Goal: Information Seeking & Learning: Learn about a topic

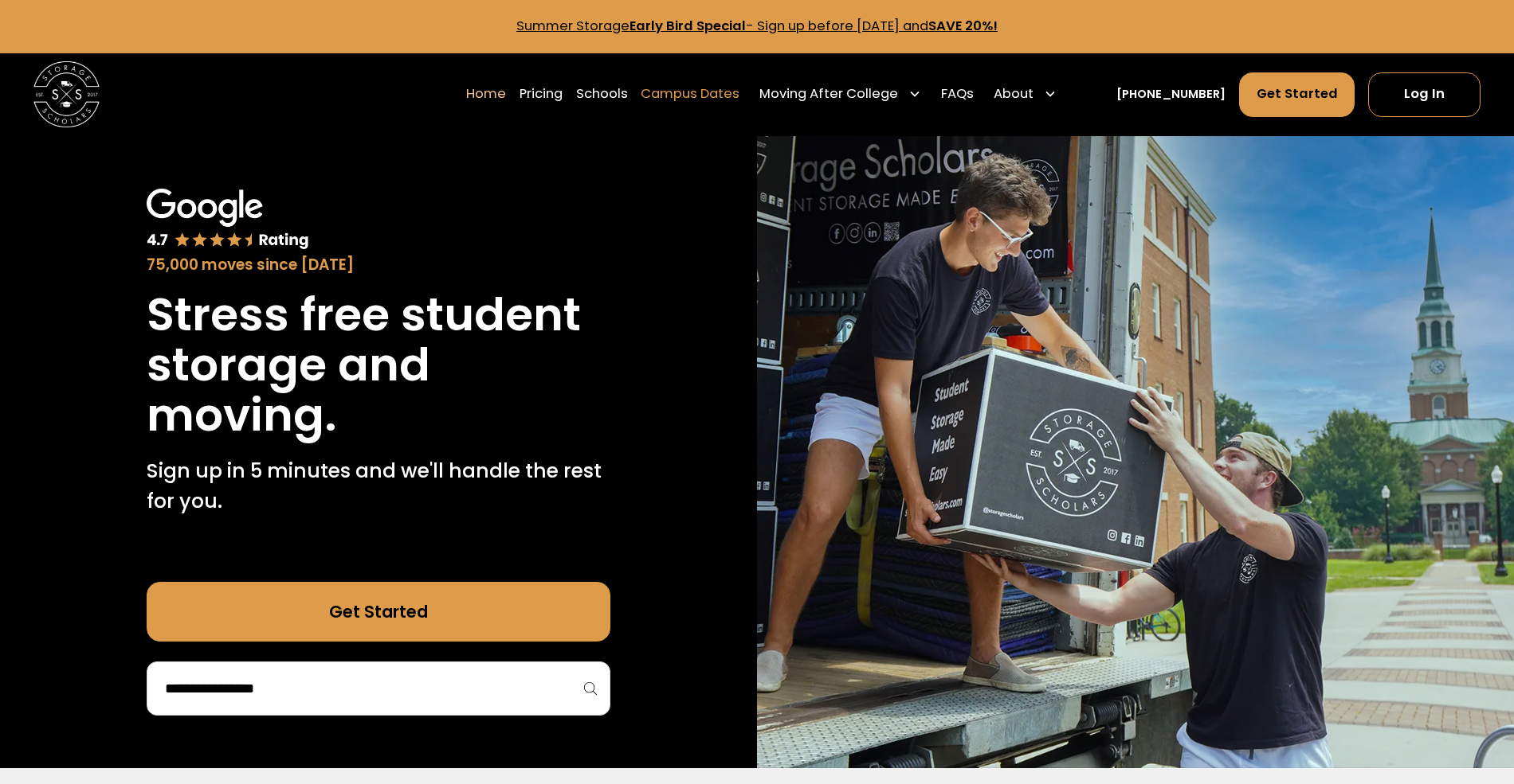
click at [0, 0] on div "Enter Giveaway" at bounding box center [0, 0] width 0 height 0
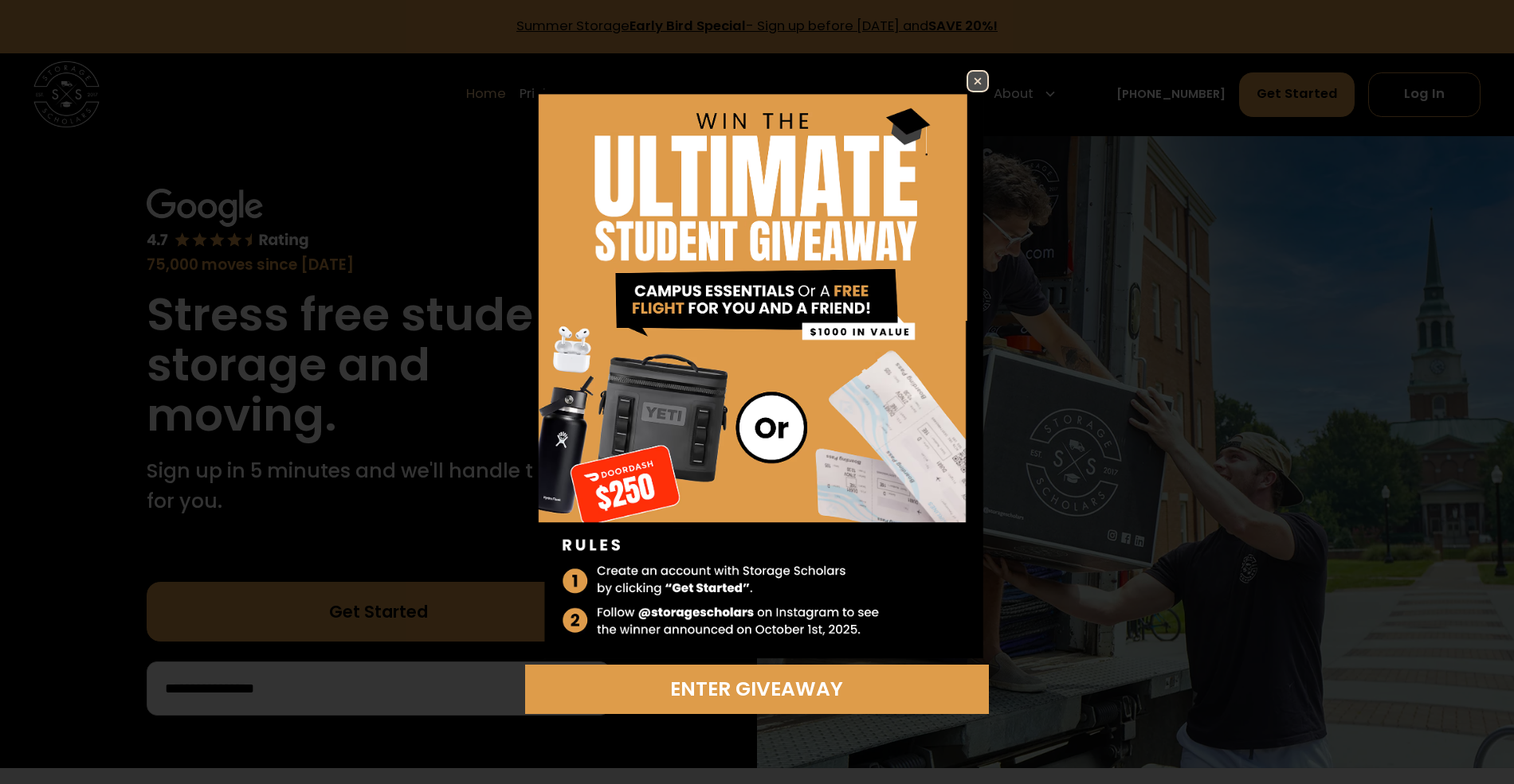
click at [975, 80] on img at bounding box center [978, 81] width 19 height 19
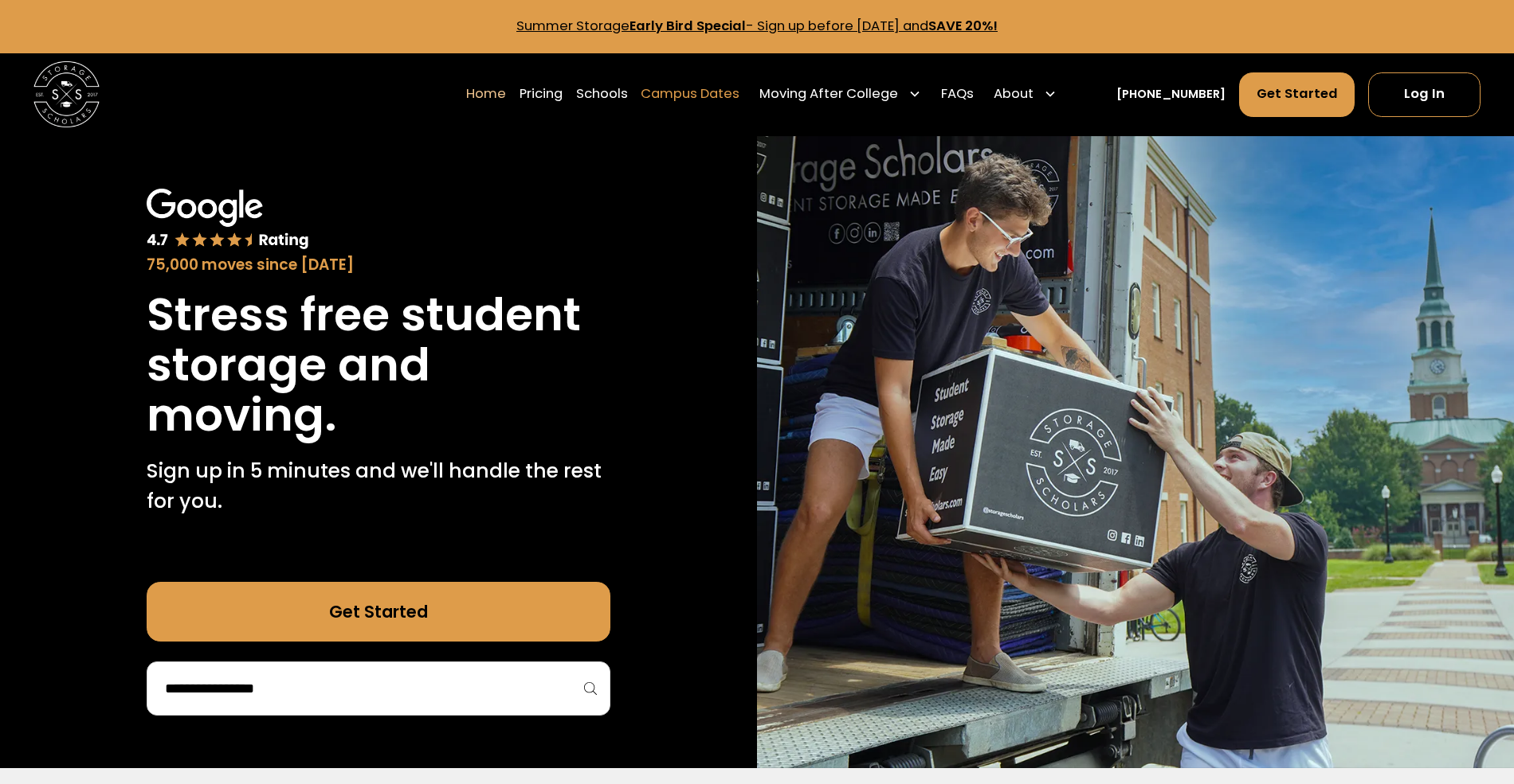
click at [693, 94] on link "Campus Dates" at bounding box center [689, 93] width 99 height 46
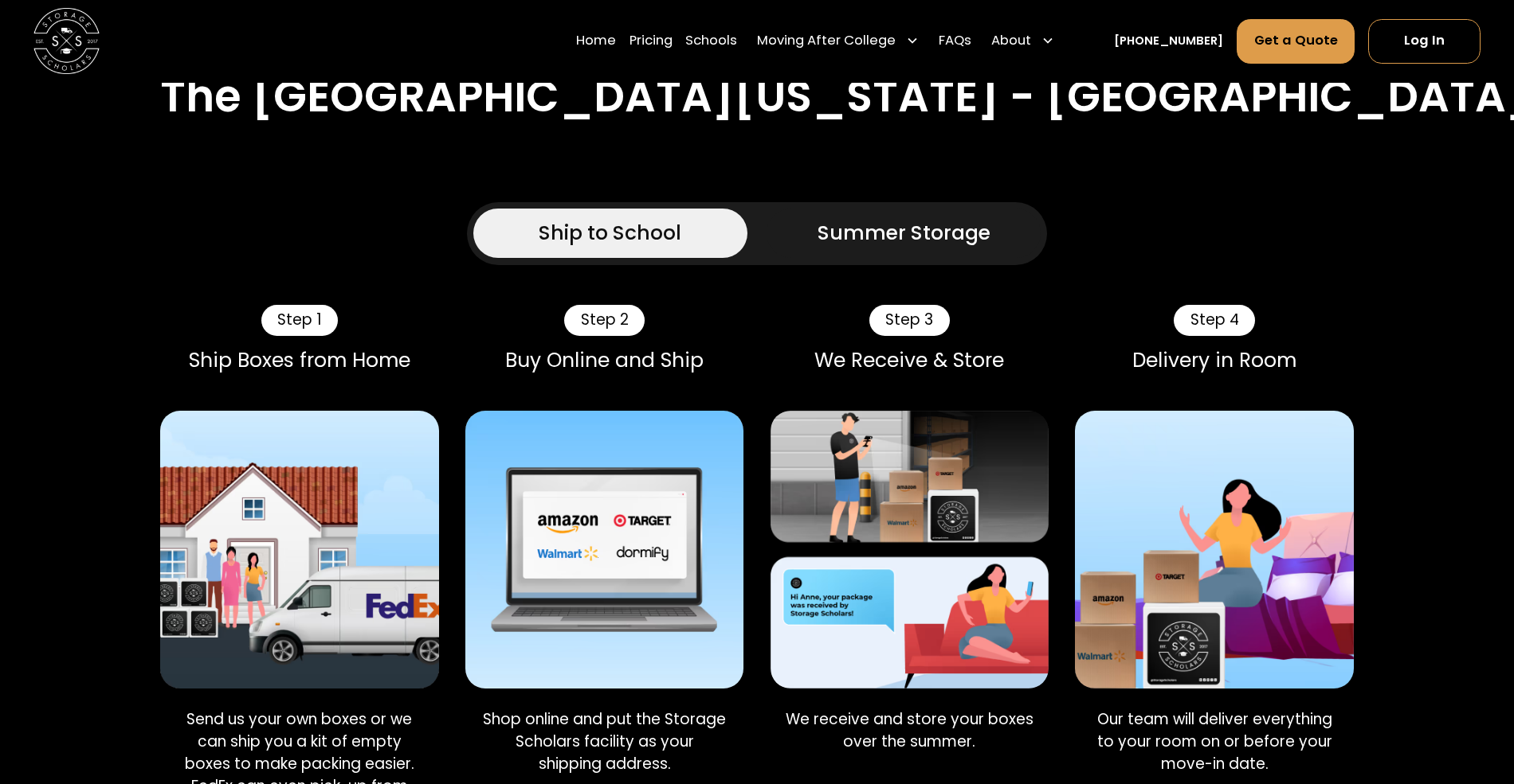
scroll to position [939, 0]
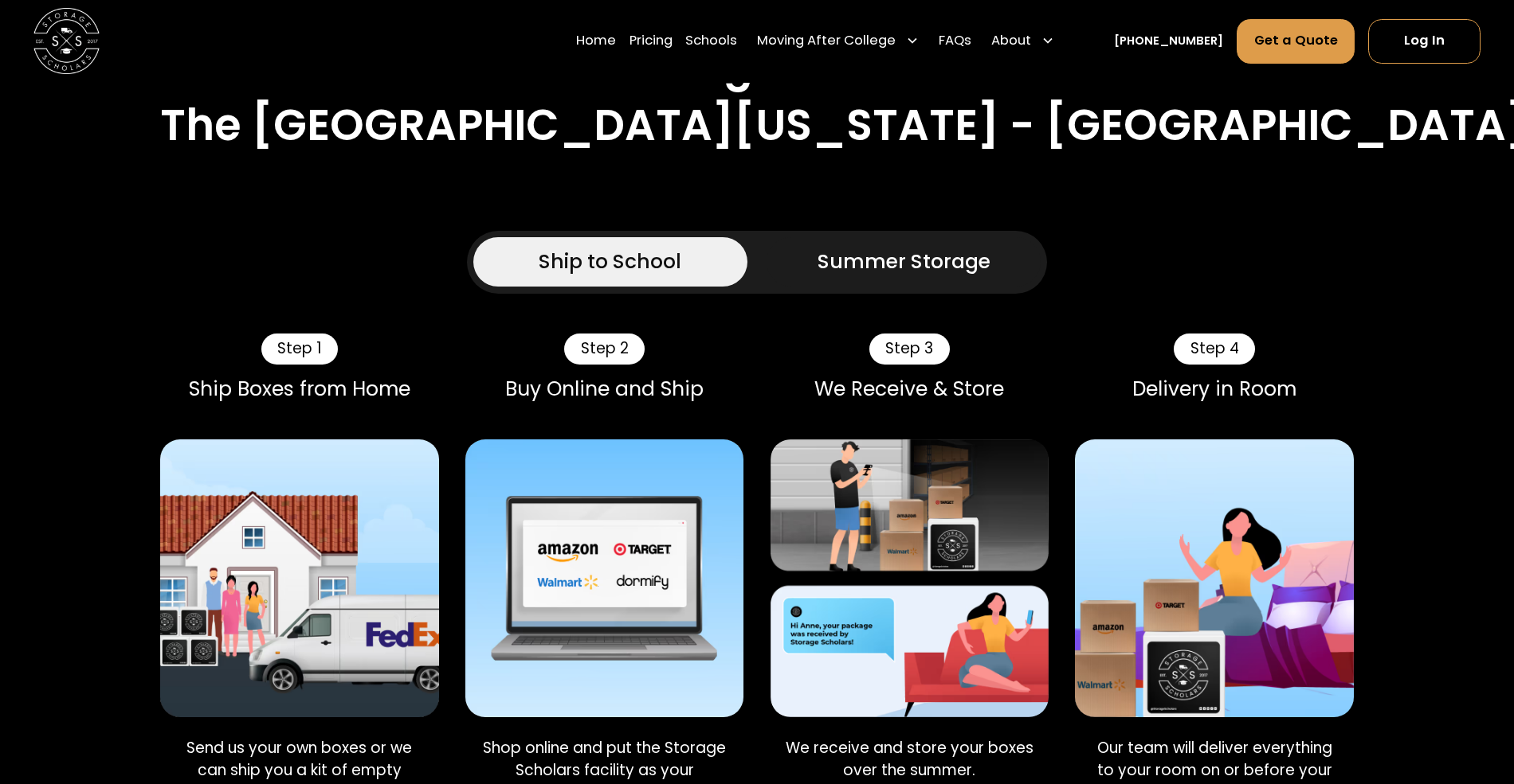
click at [858, 247] on div "Summer Storage" at bounding box center [904, 262] width 173 height 30
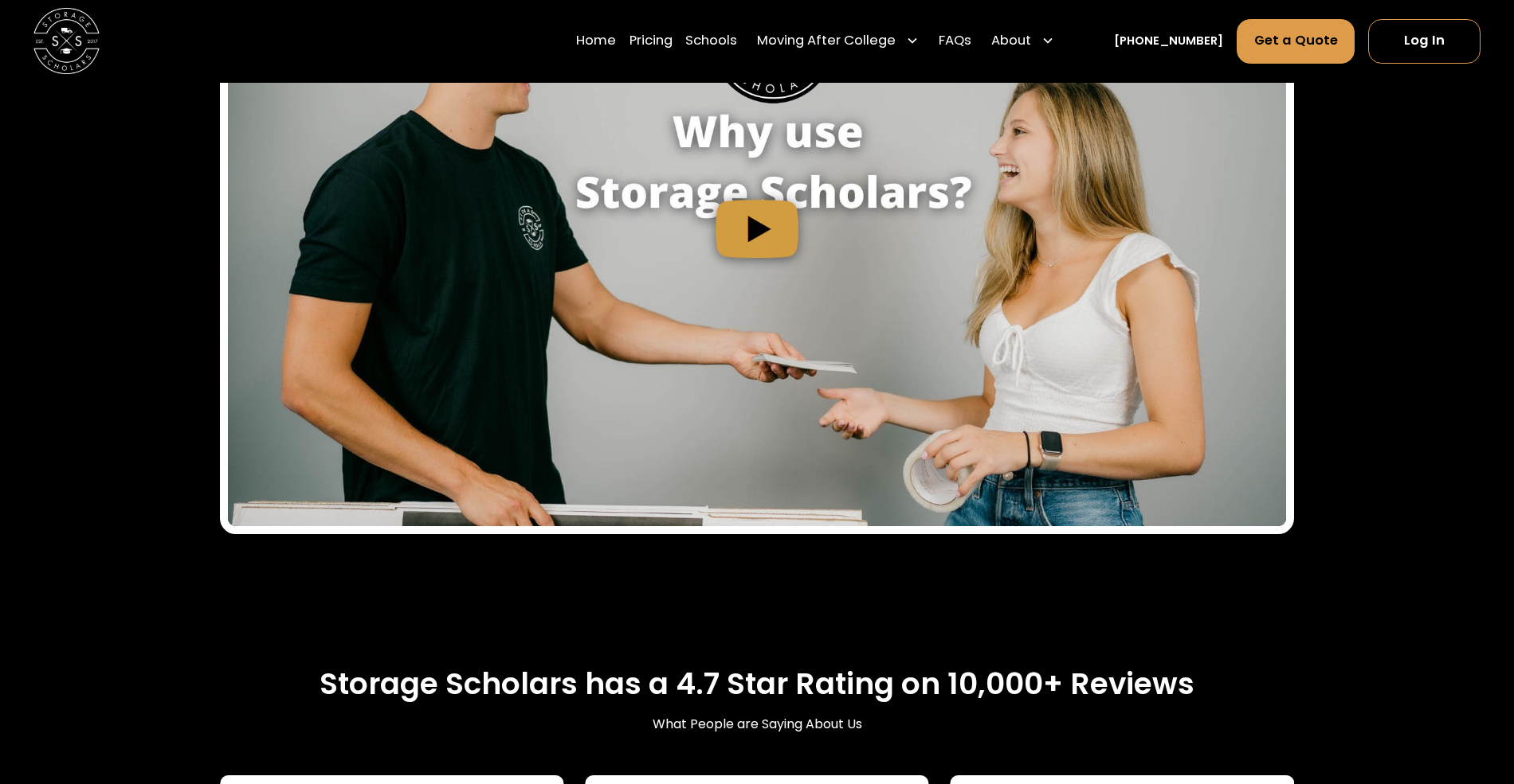
scroll to position [2134, 0]
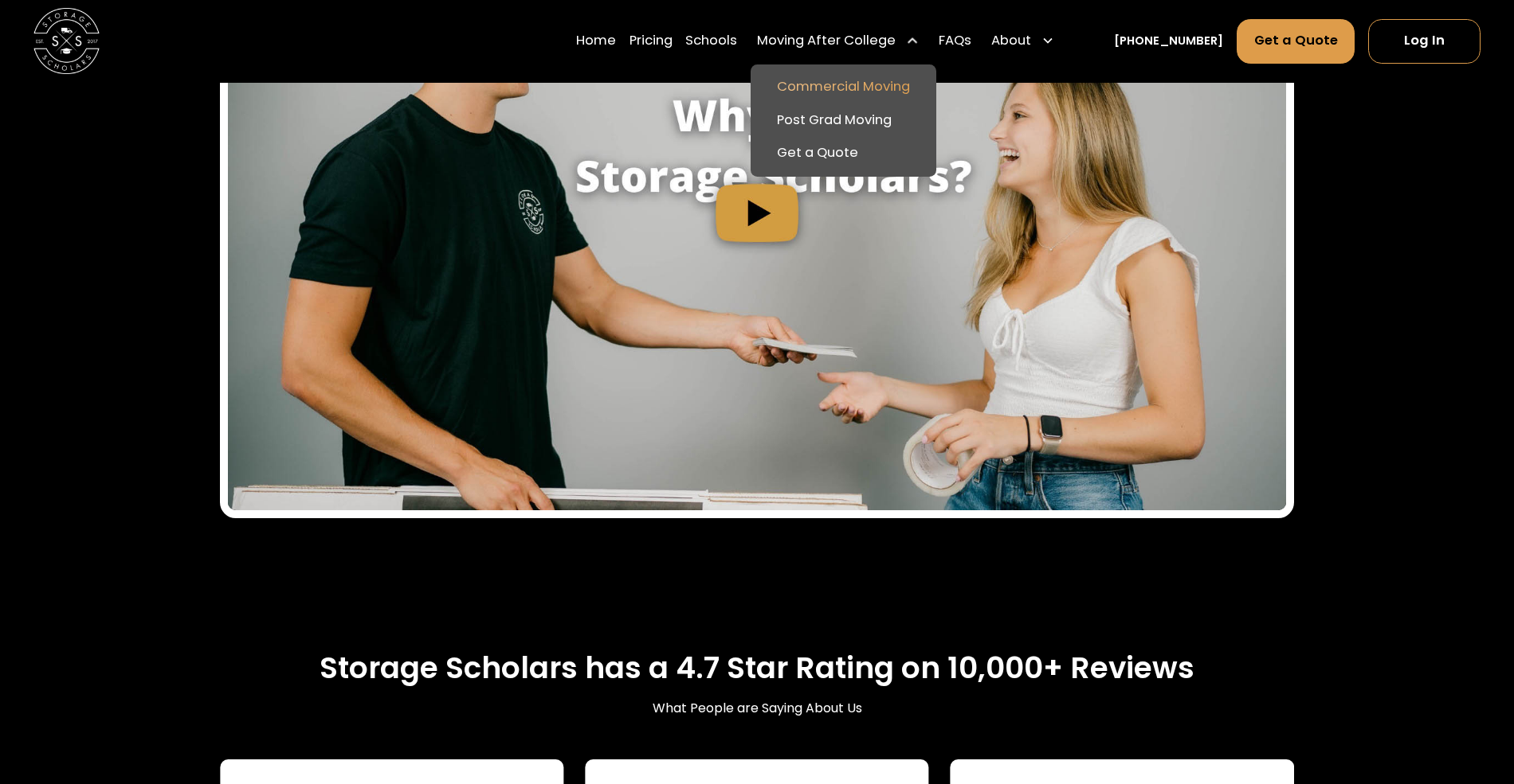
click at [880, 89] on link "Commercial Moving" at bounding box center [843, 88] width 173 height 34
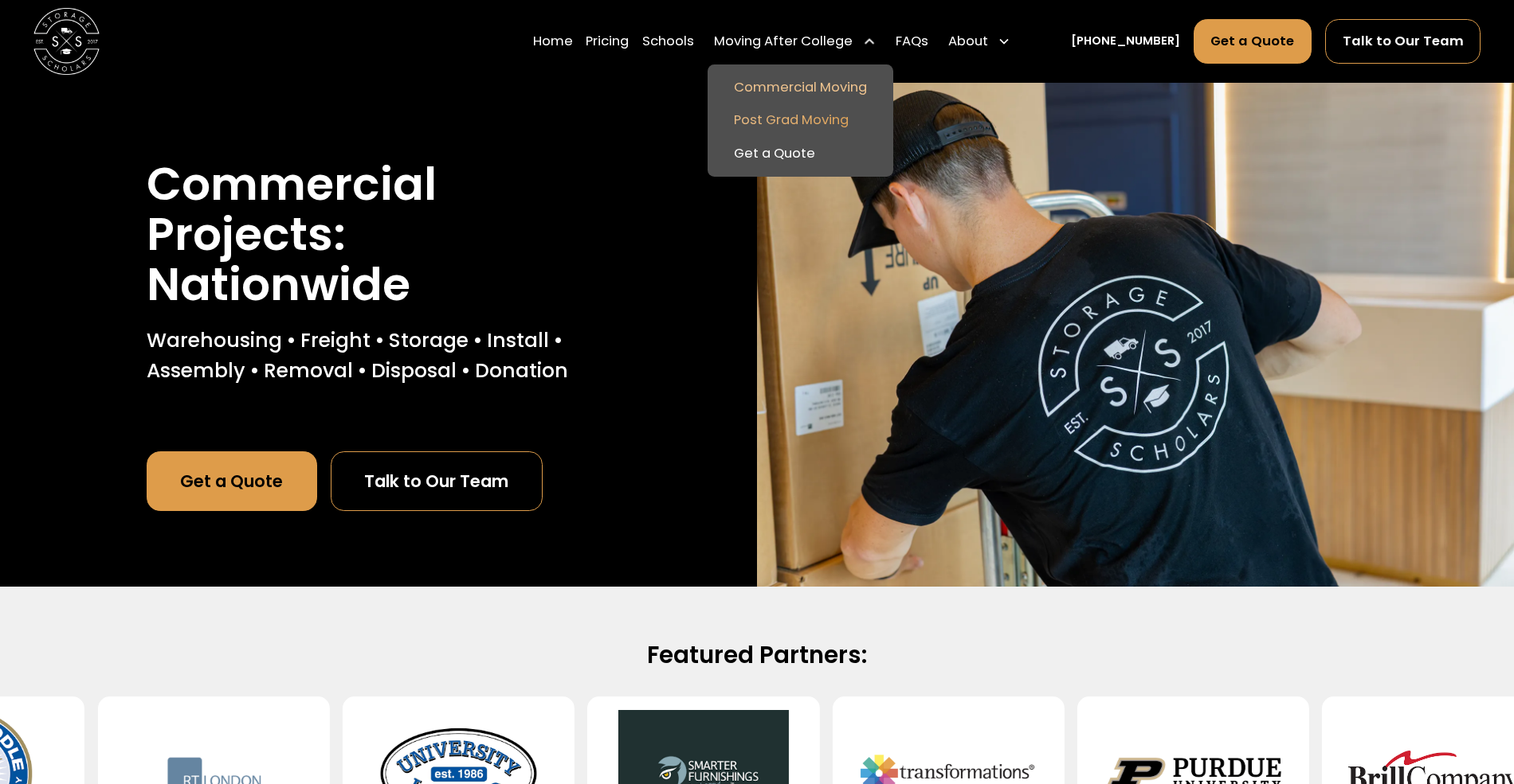
click at [843, 122] on link "Post Grad Moving" at bounding box center [800, 122] width 173 height 34
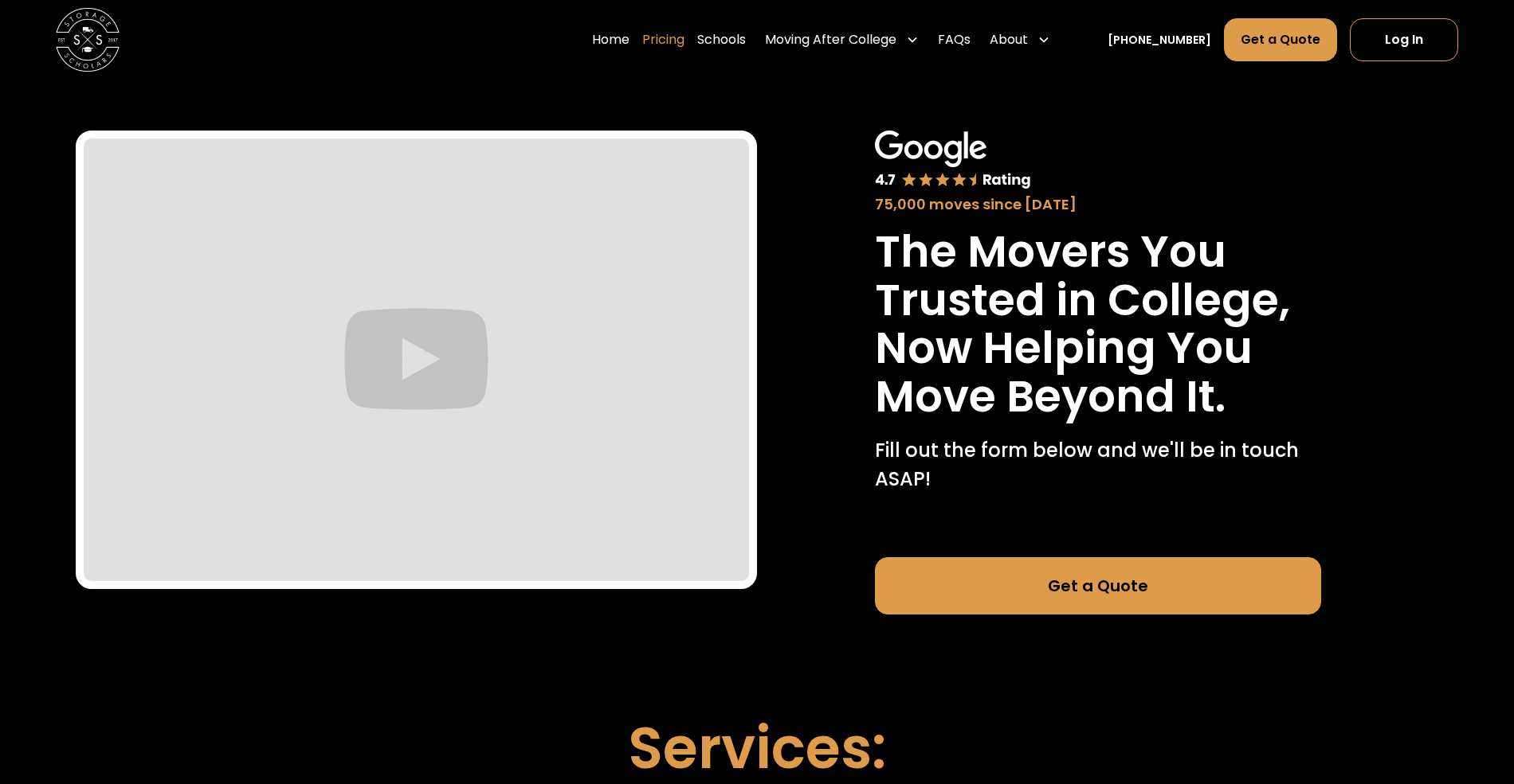
click at [685, 48] on link "Pricing" at bounding box center [663, 39] width 42 height 44
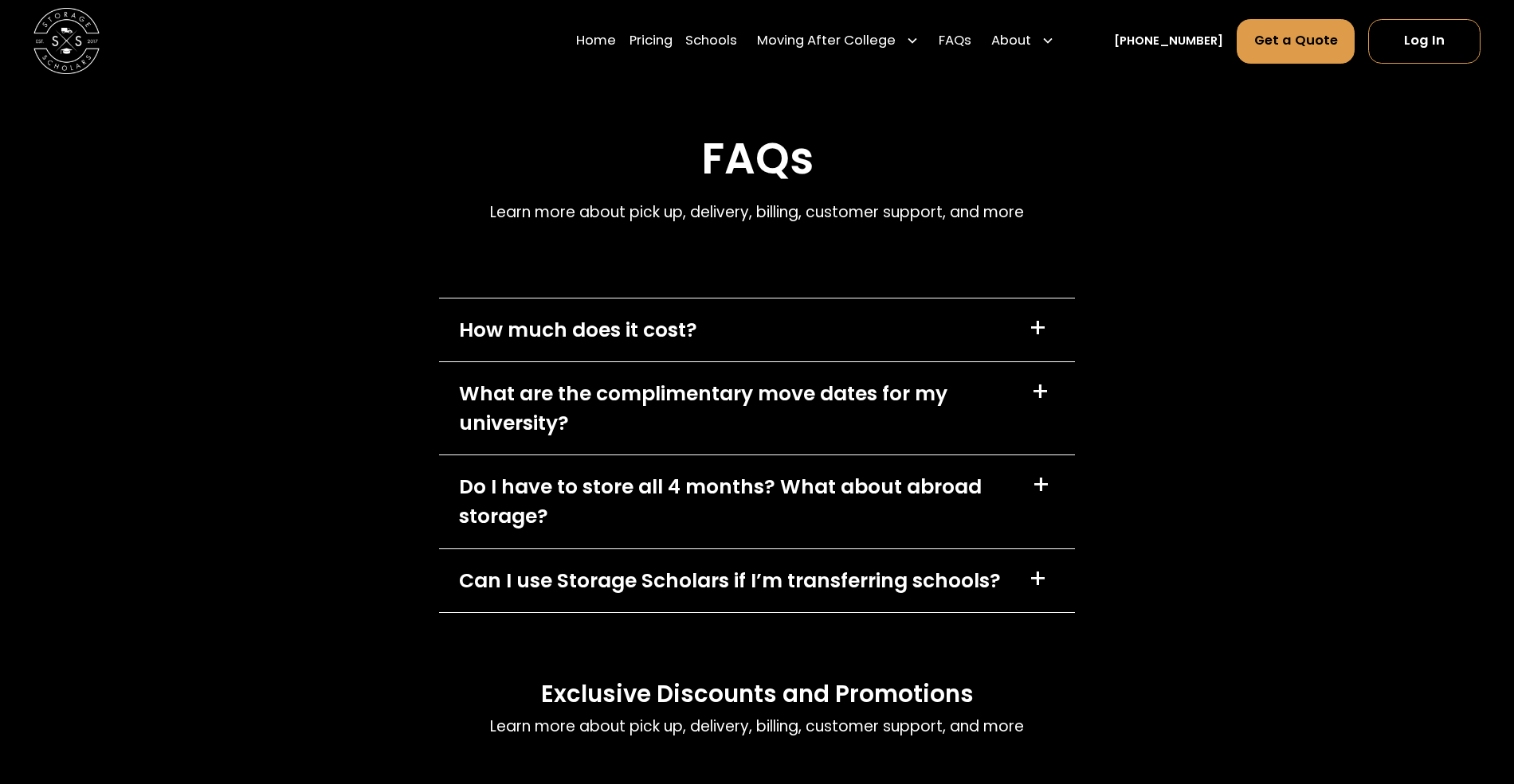
scroll to position [6753, 0]
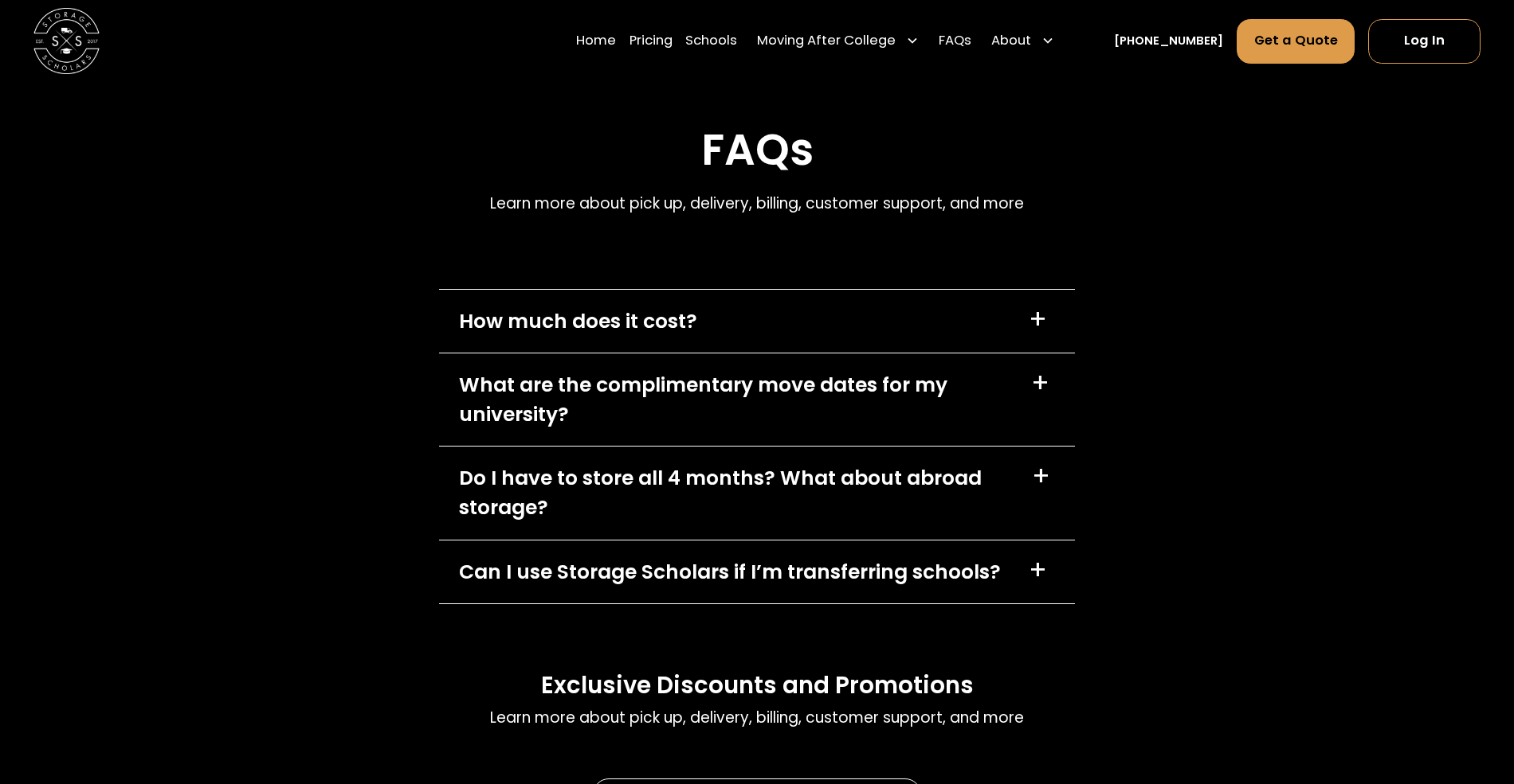
click at [547, 464] on div "Do I have to store all 4 months? What about abroad storage?" at bounding box center [735, 493] width 553 height 60
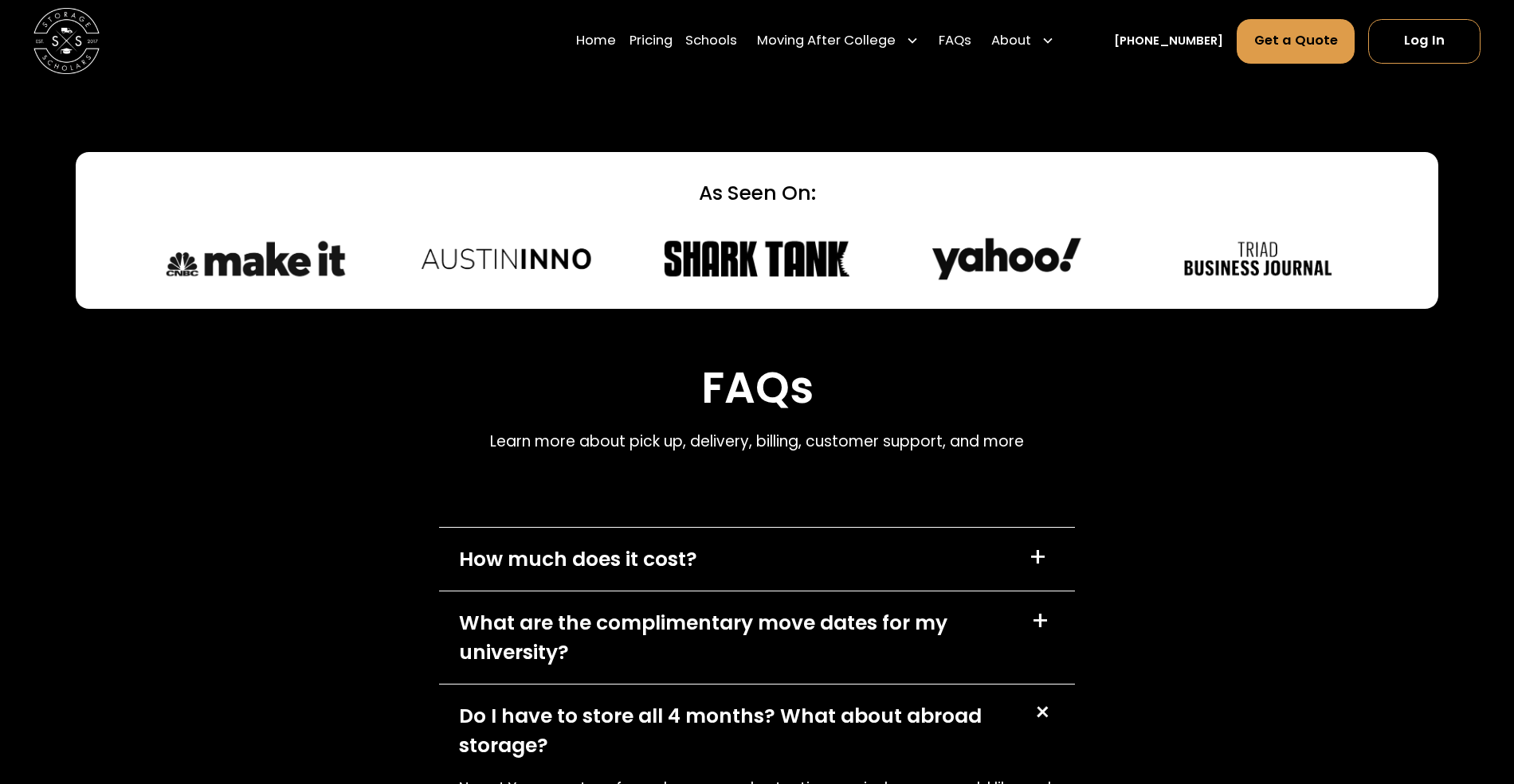
scroll to position [6555, 0]
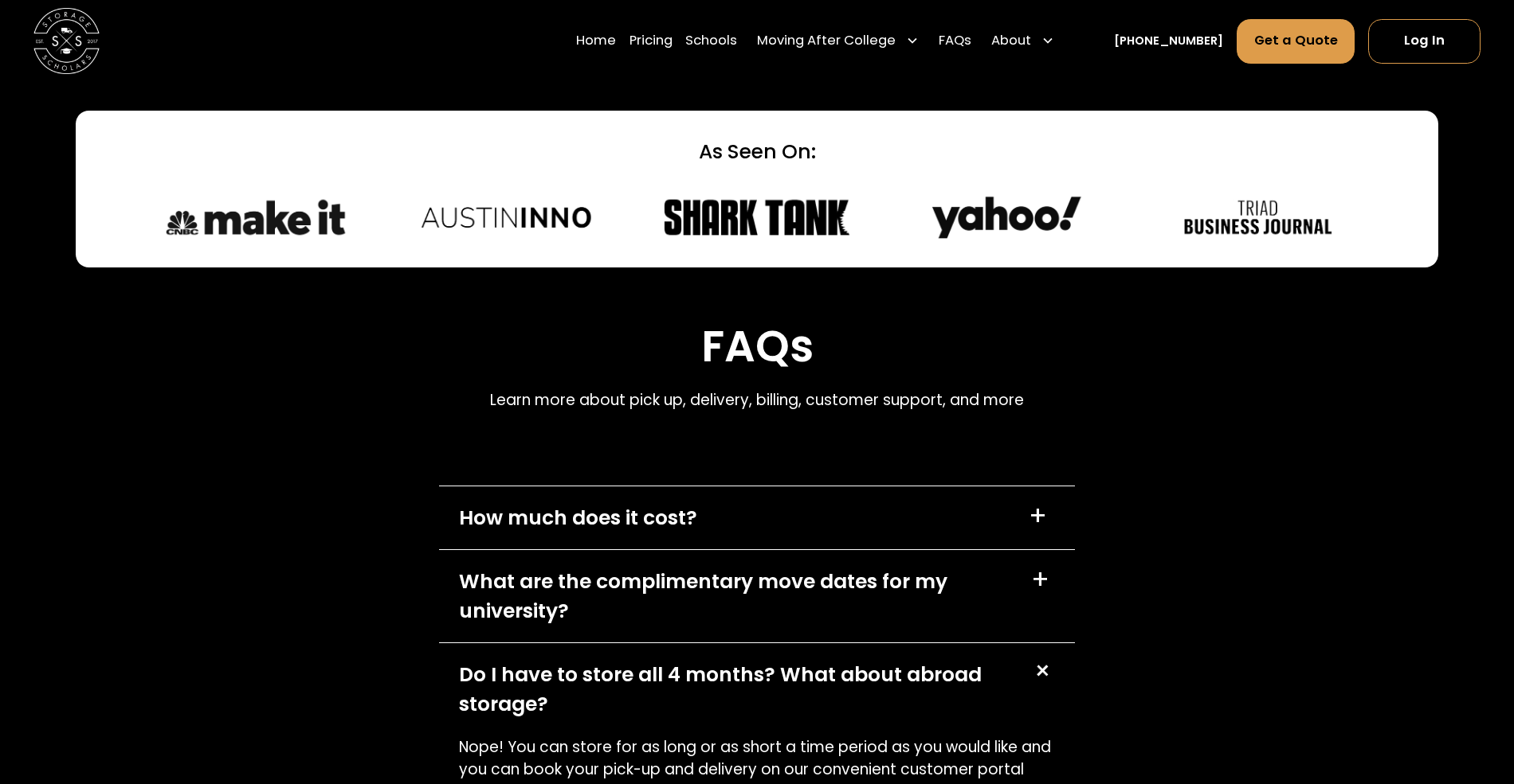
click at [727, 486] on div "How much does it cost? +" at bounding box center [757, 518] width 636 height 63
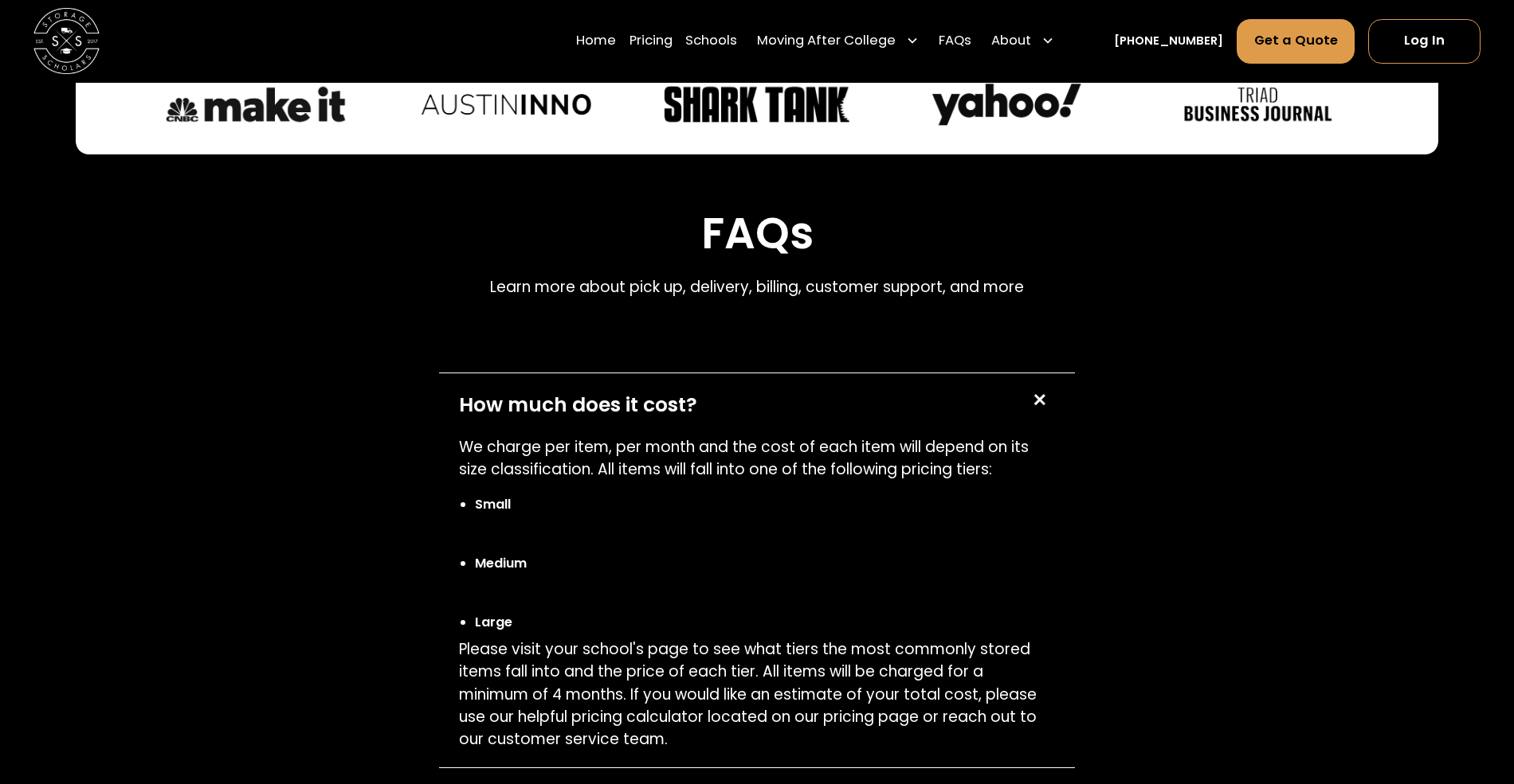
scroll to position [6670, 0]
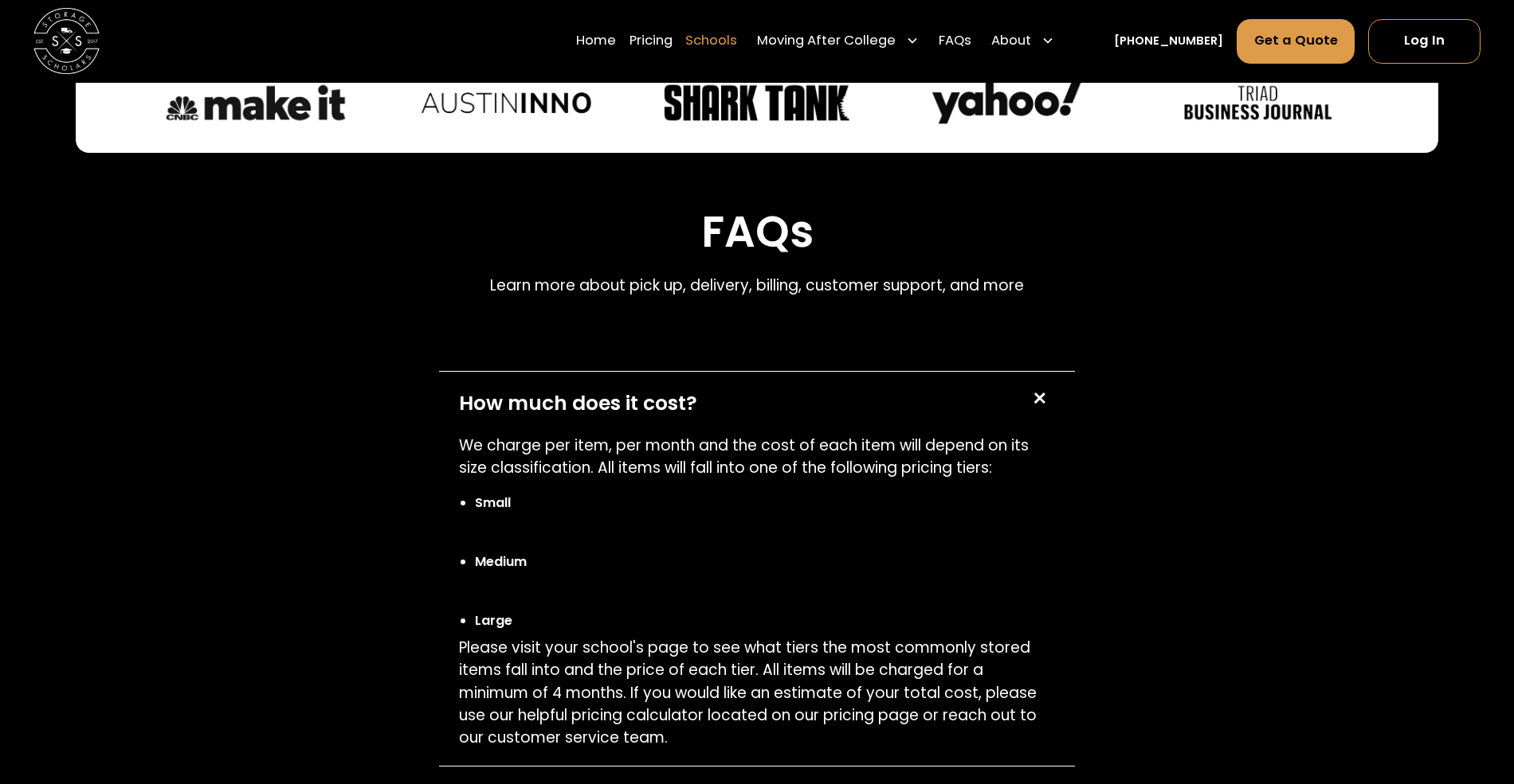
click at [734, 52] on link "Schools" at bounding box center [711, 41] width 52 height 46
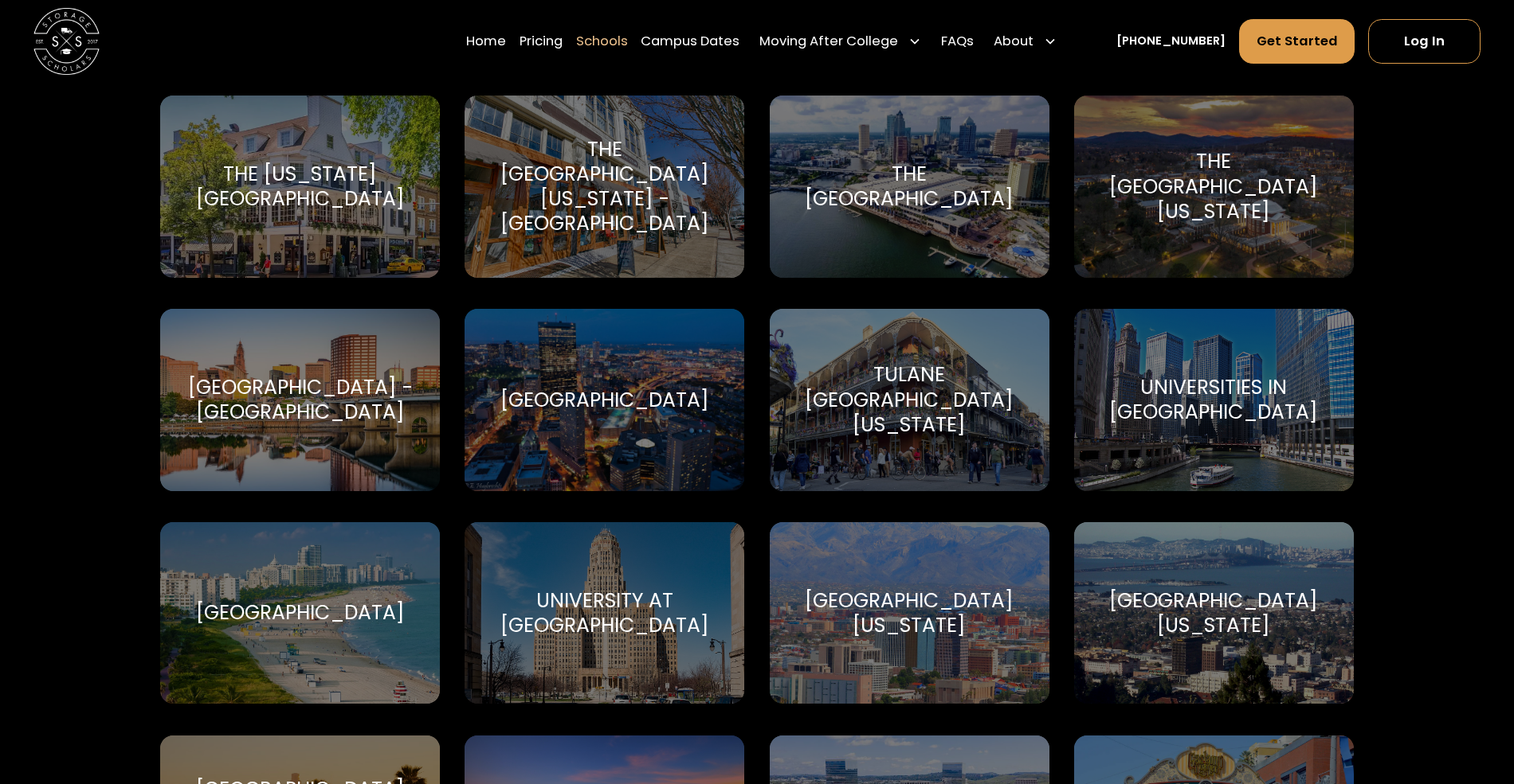
scroll to position [7124, 0]
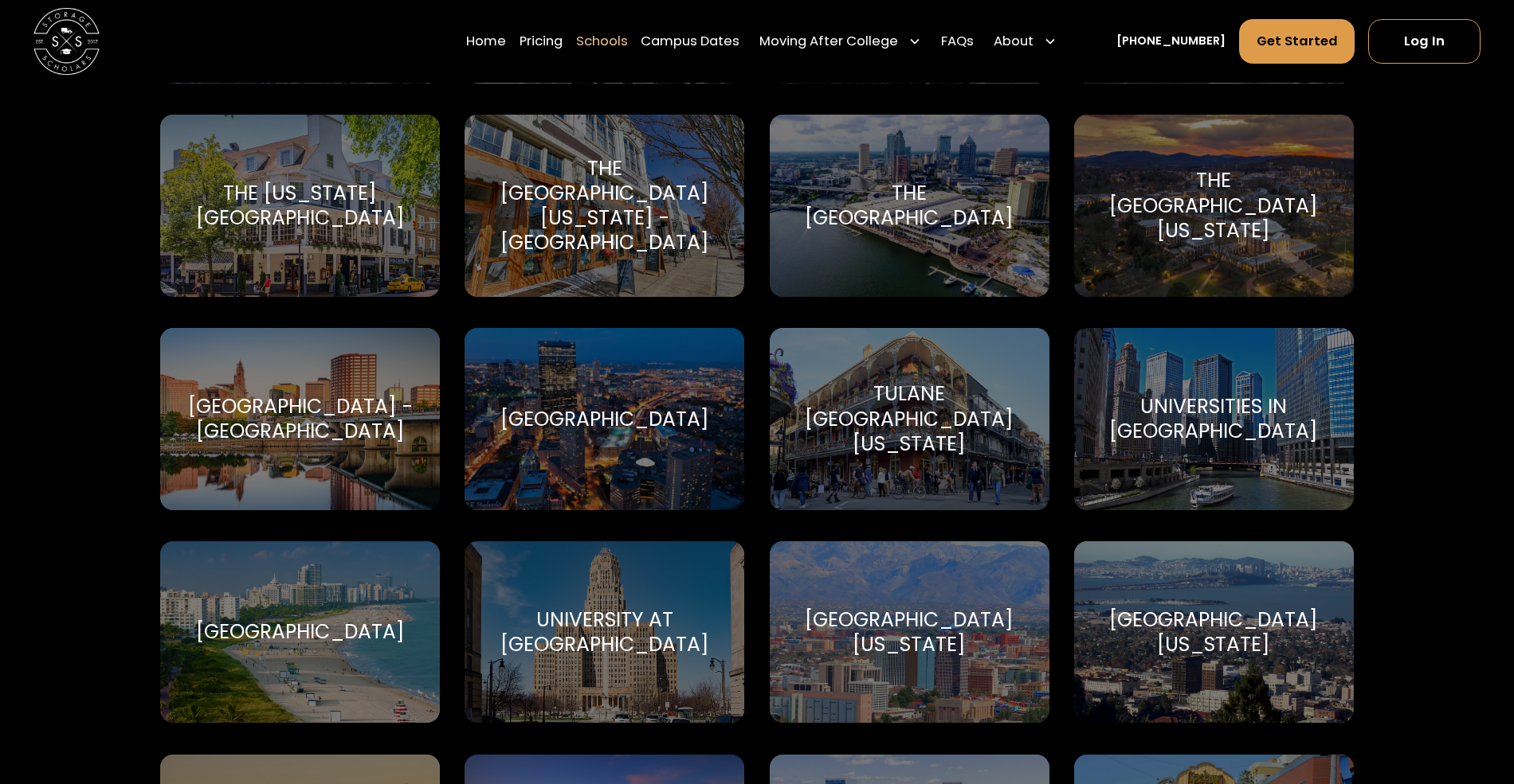
click at [645, 206] on div "The [GEOGRAPHIC_DATA][US_STATE] - [GEOGRAPHIC_DATA]" at bounding box center [604, 206] width 240 height 100
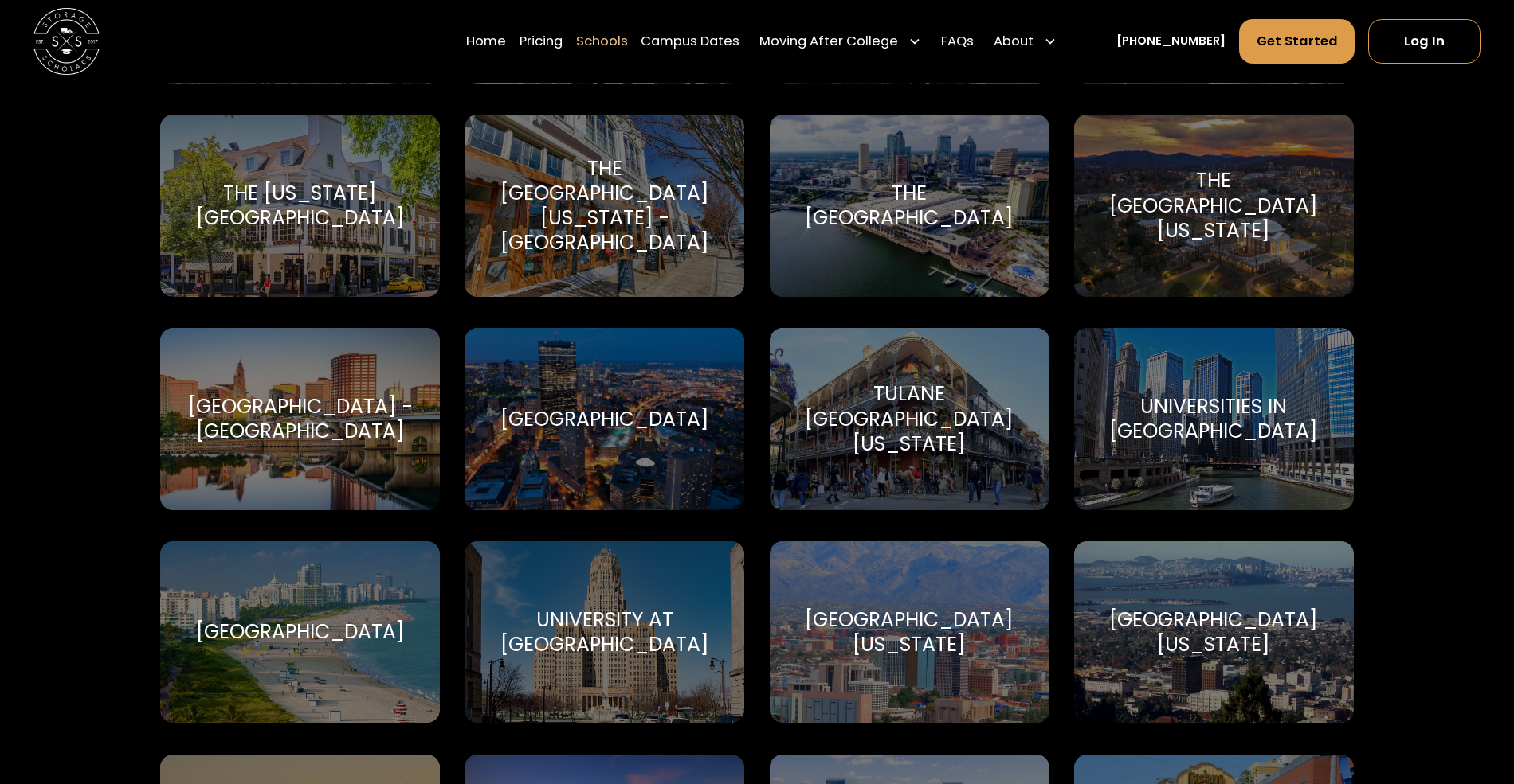
click at [622, 169] on div "The [GEOGRAPHIC_DATA][US_STATE] - [GEOGRAPHIC_DATA]" at bounding box center [604, 206] width 240 height 100
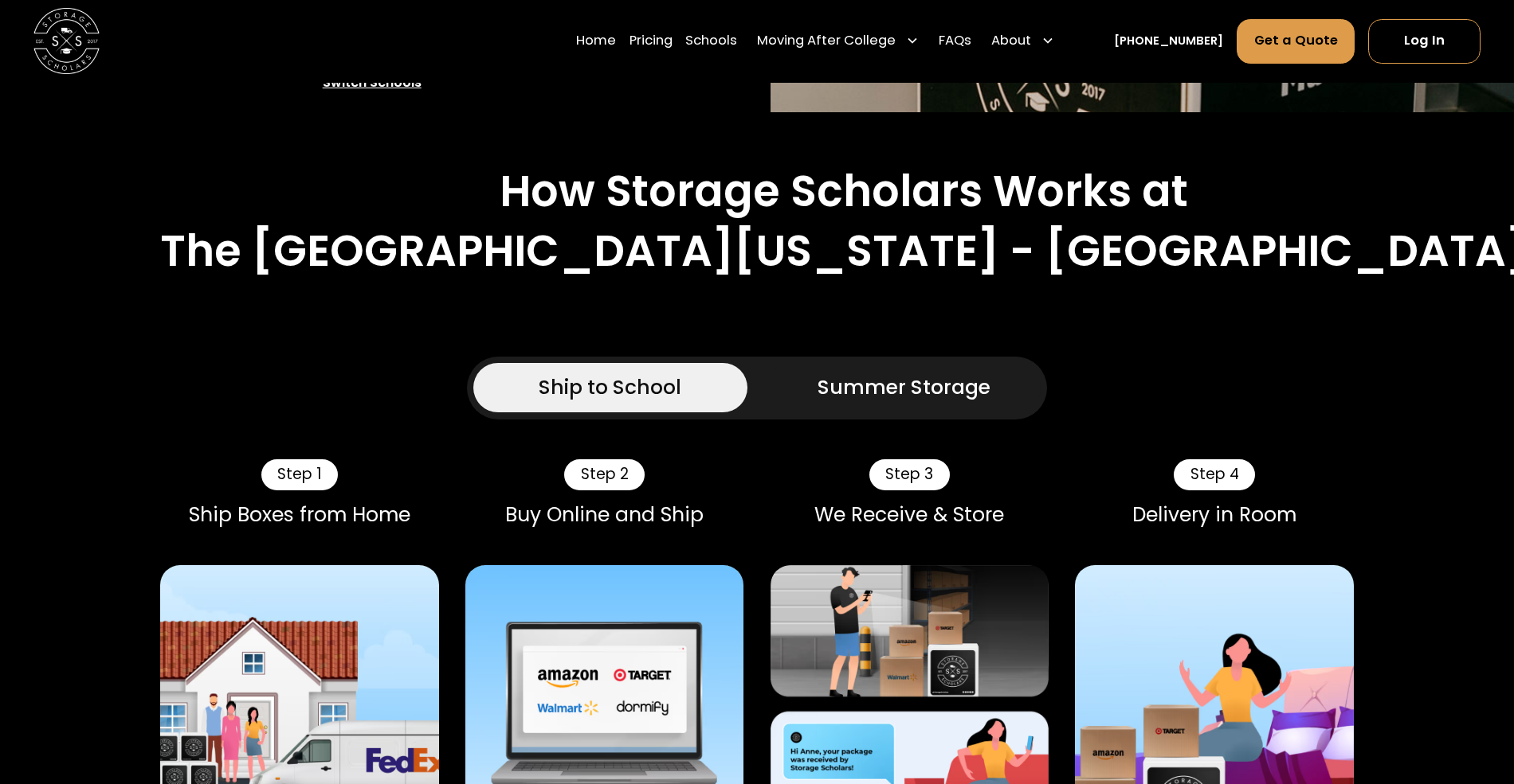
scroll to position [821, 0]
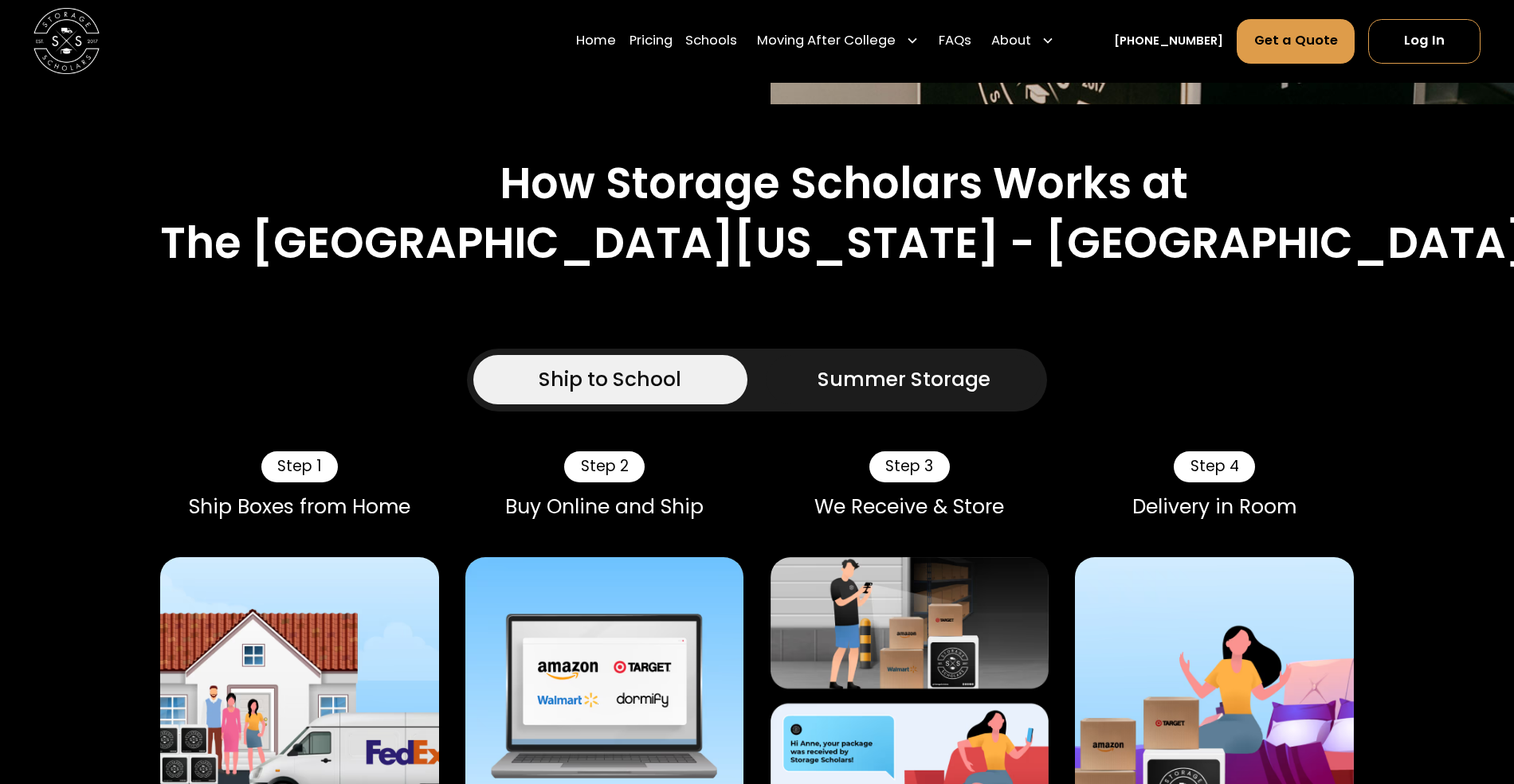
click at [836, 365] on div "Summer Storage" at bounding box center [904, 379] width 173 height 30
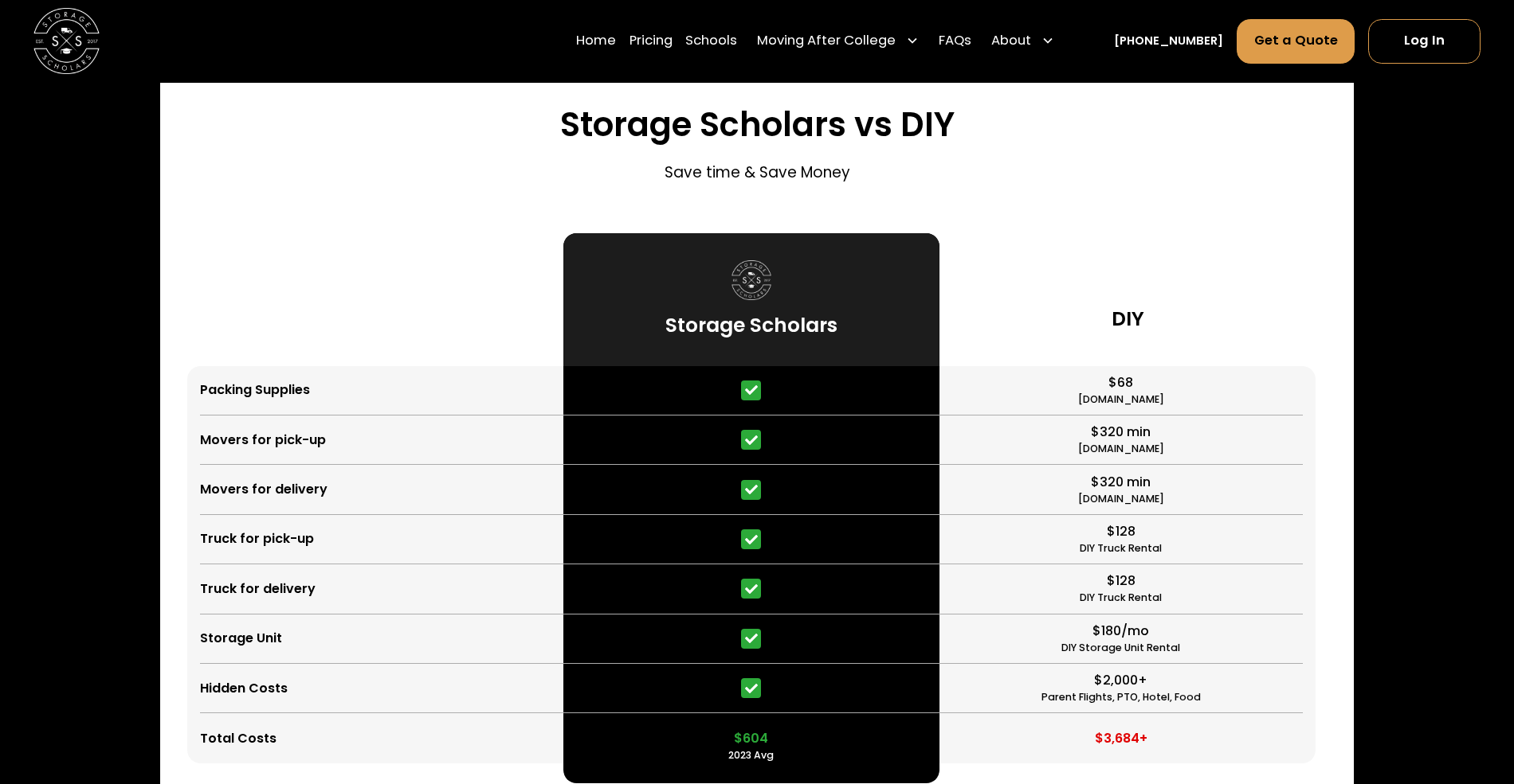
scroll to position [3907, 0]
